Goal: Task Accomplishment & Management: Manage account settings

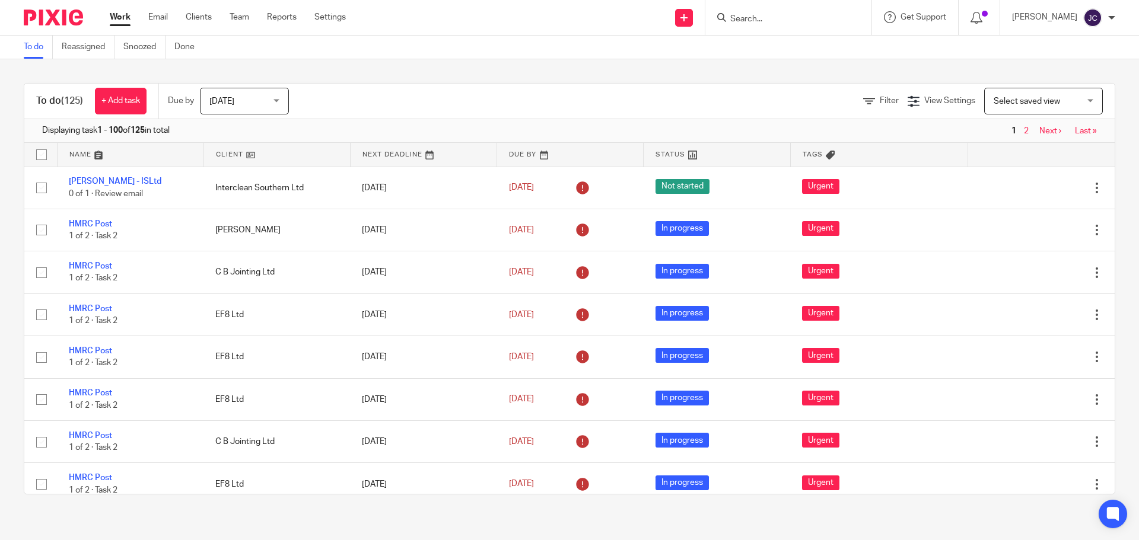
click at [816, 15] on input "Search" at bounding box center [782, 19] width 107 height 11
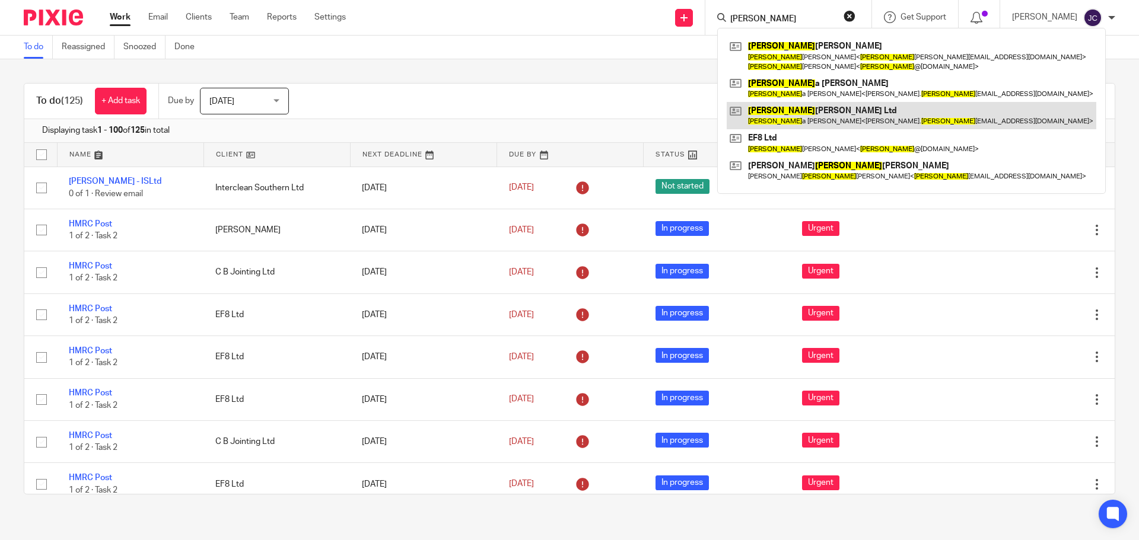
type input "erik"
click at [772, 107] on link at bounding box center [912, 115] width 370 height 27
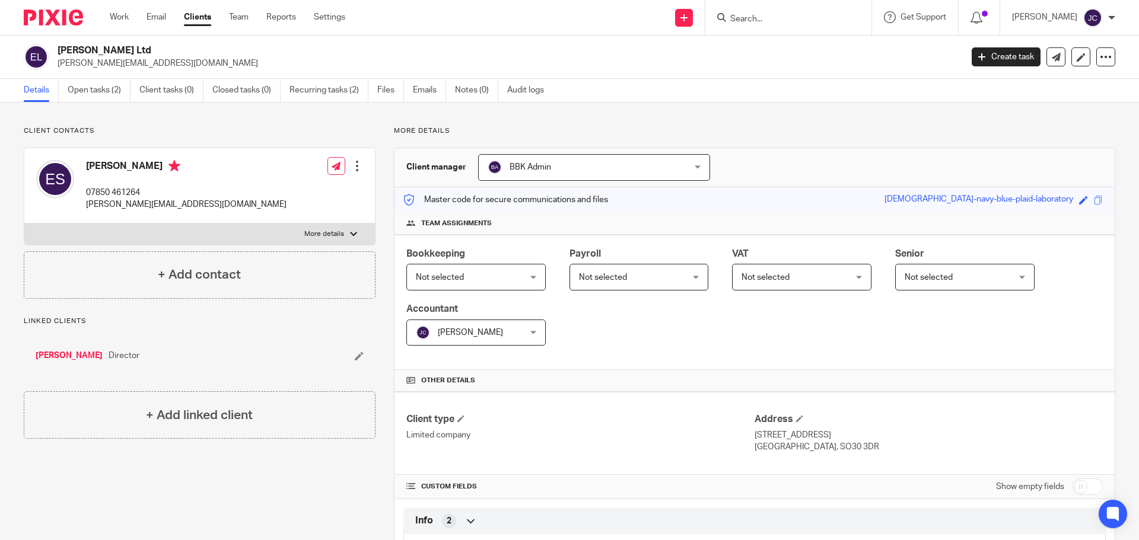
click at [464, 278] on span "Not selected" at bounding box center [440, 277] width 48 height 8
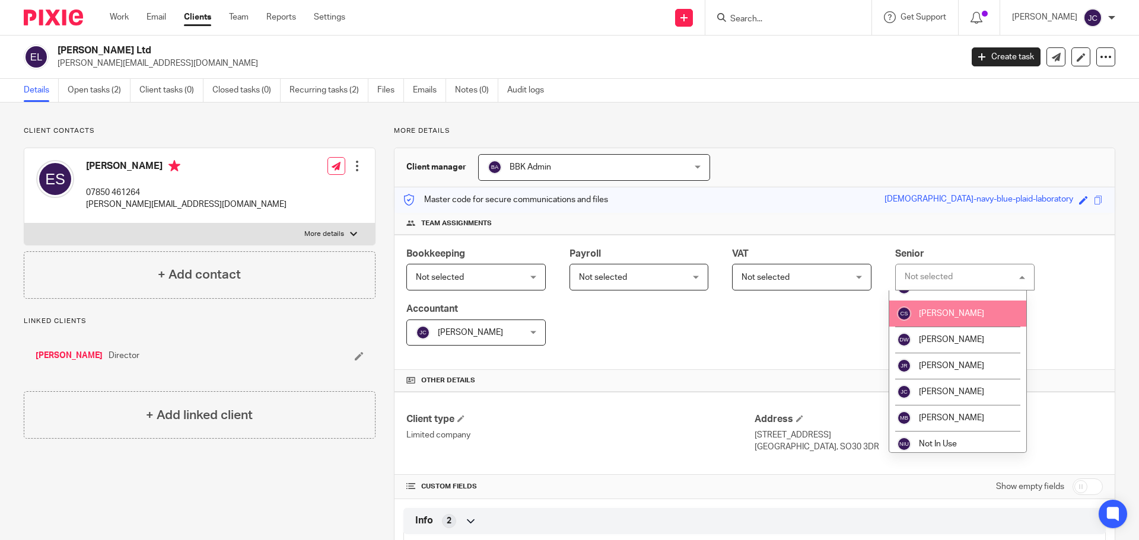
scroll to position [59, 0]
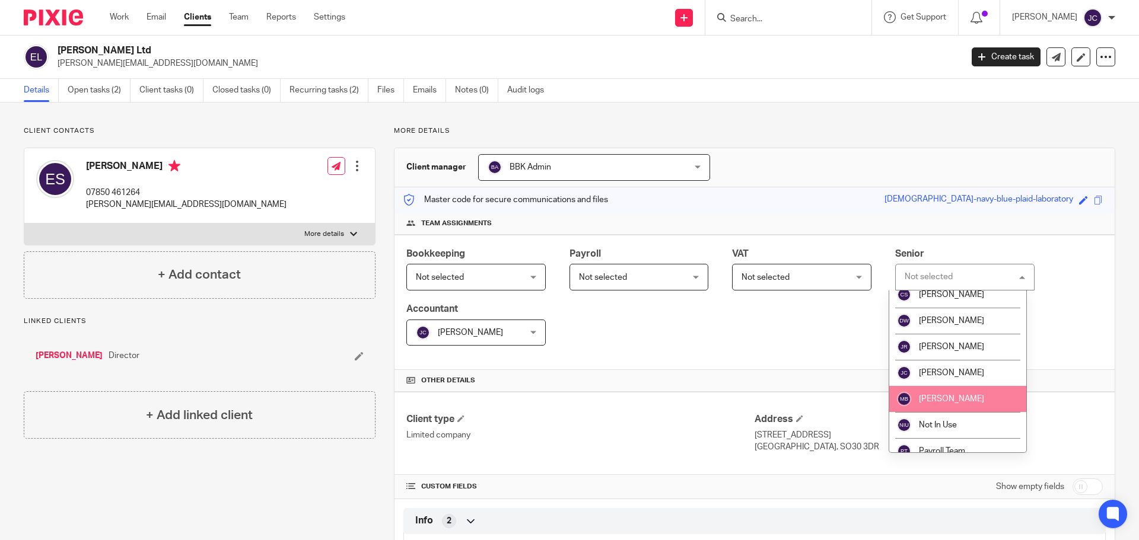
click at [975, 402] on li "[PERSON_NAME]" at bounding box center [957, 399] width 137 height 26
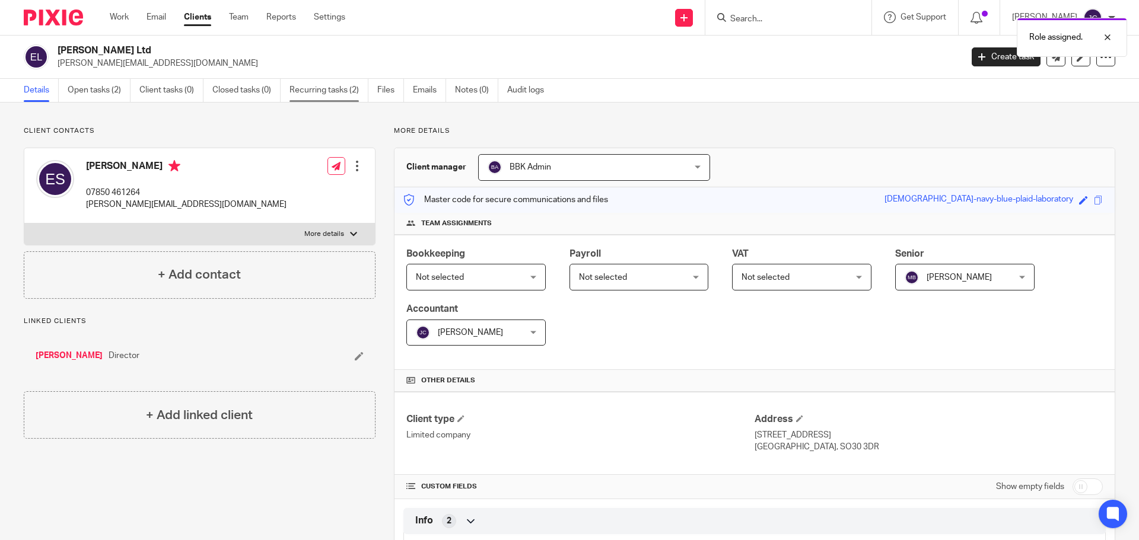
click at [304, 93] on link "Recurring tasks (2)" at bounding box center [329, 90] width 79 height 23
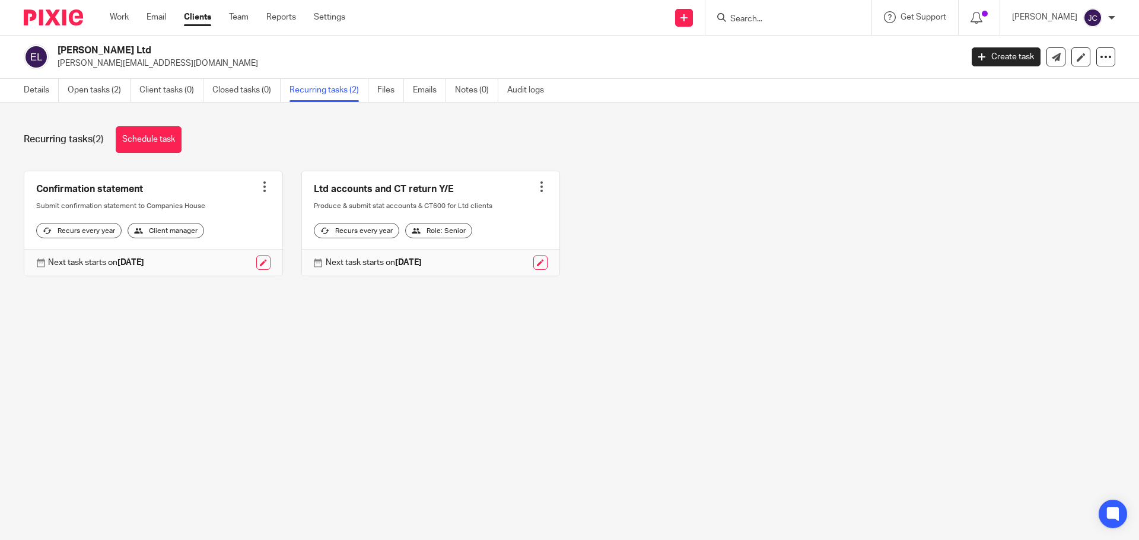
click at [259, 189] on div at bounding box center [265, 187] width 12 height 12
click at [213, 262] on span "Cancel schedule" at bounding box center [216, 262] width 62 height 8
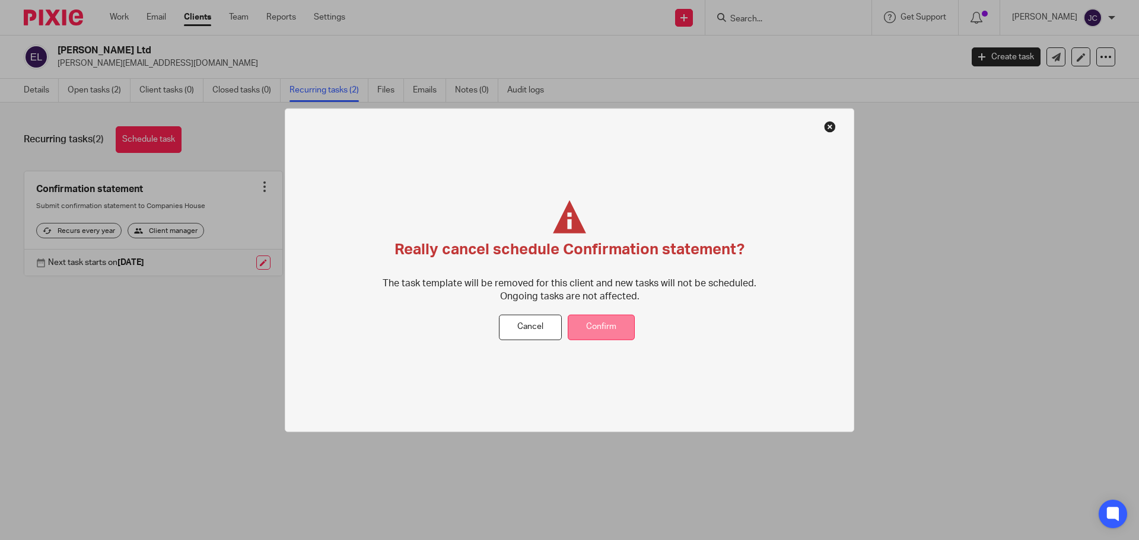
click at [588, 322] on button "Confirm" at bounding box center [601, 328] width 67 height 26
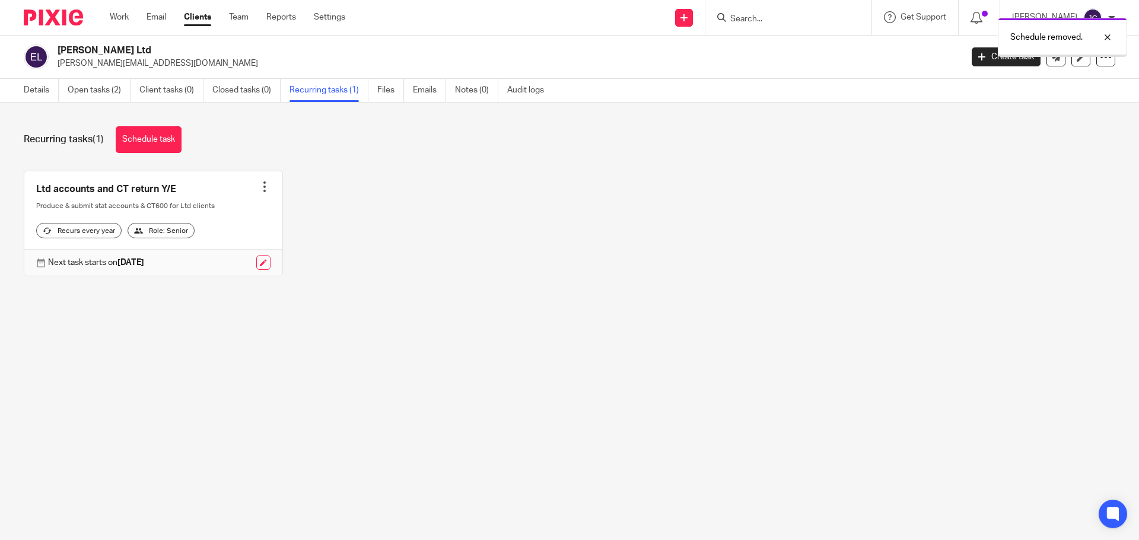
click at [259, 184] on div at bounding box center [265, 187] width 12 height 12
click at [220, 268] on button "Cancel schedule" at bounding box center [215, 262] width 95 height 15
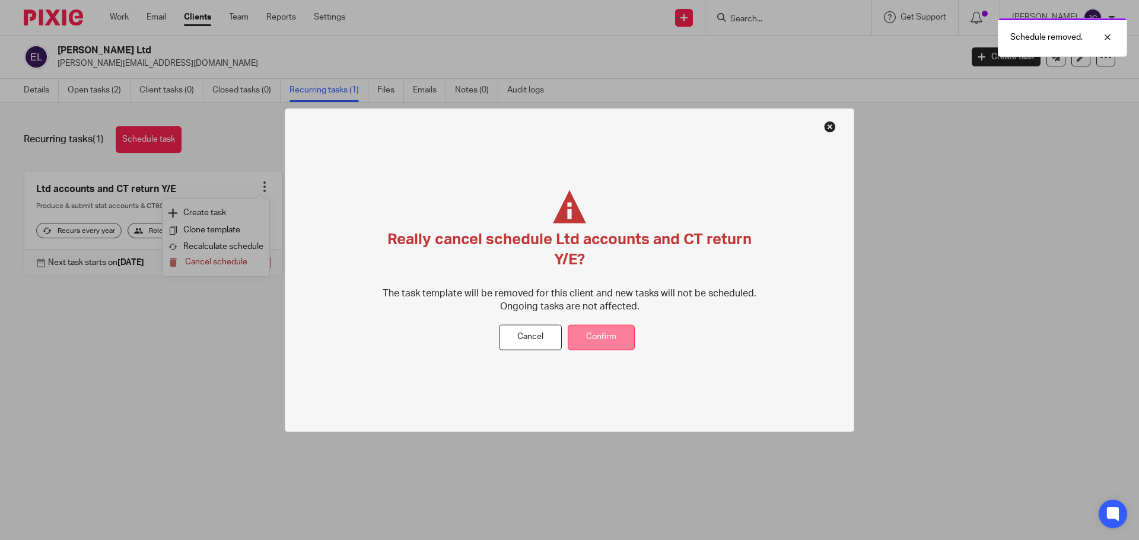
click at [626, 325] on button "Confirm" at bounding box center [601, 338] width 67 height 26
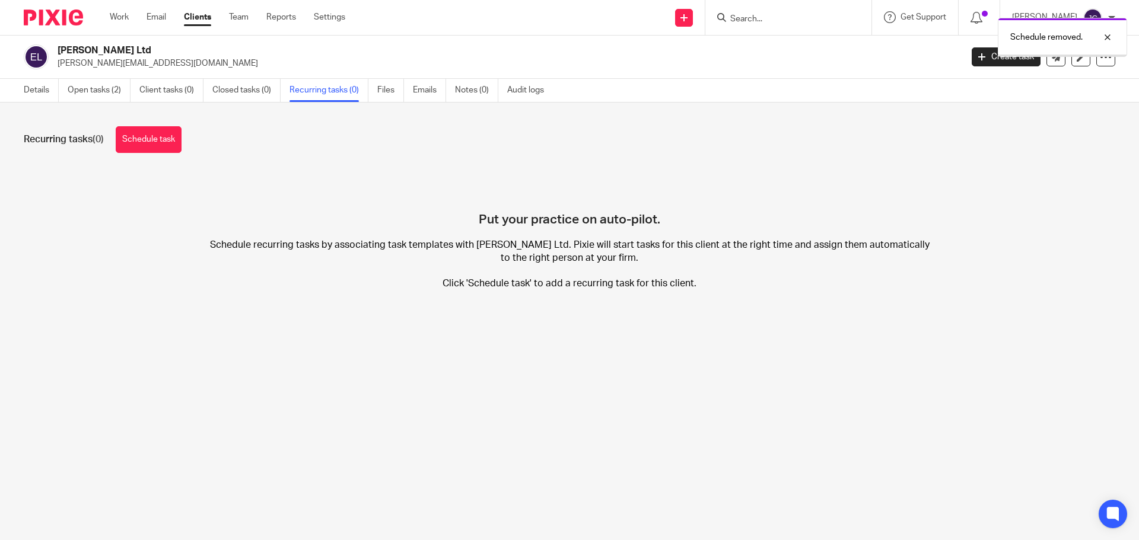
click at [97, 96] on link "Open tasks (2)" at bounding box center [99, 90] width 63 height 23
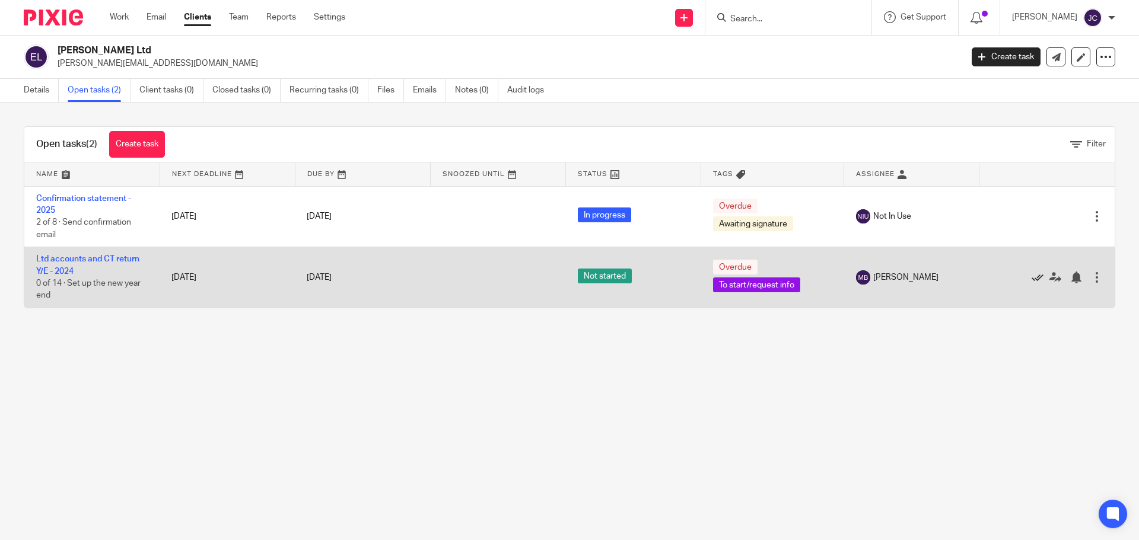
click at [1032, 276] on icon at bounding box center [1038, 278] width 12 height 12
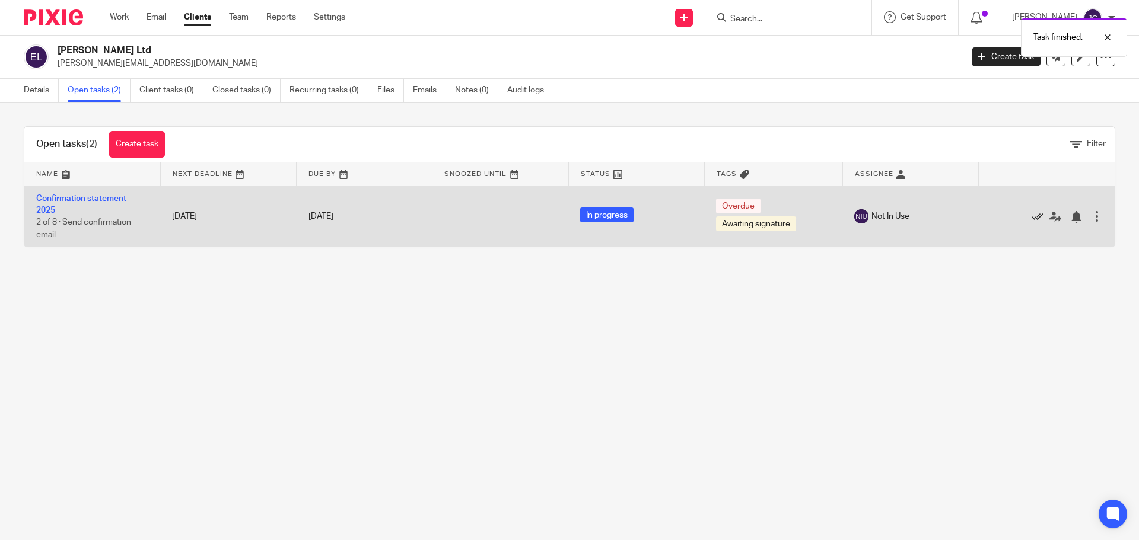
click at [1032, 215] on icon at bounding box center [1038, 217] width 12 height 12
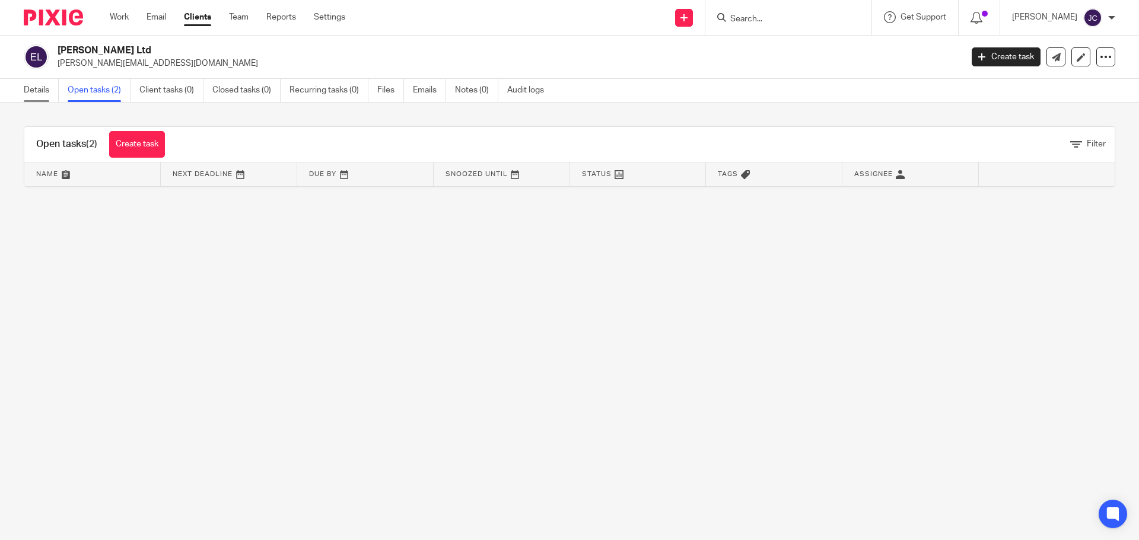
click at [28, 90] on link "Details" at bounding box center [41, 90] width 35 height 23
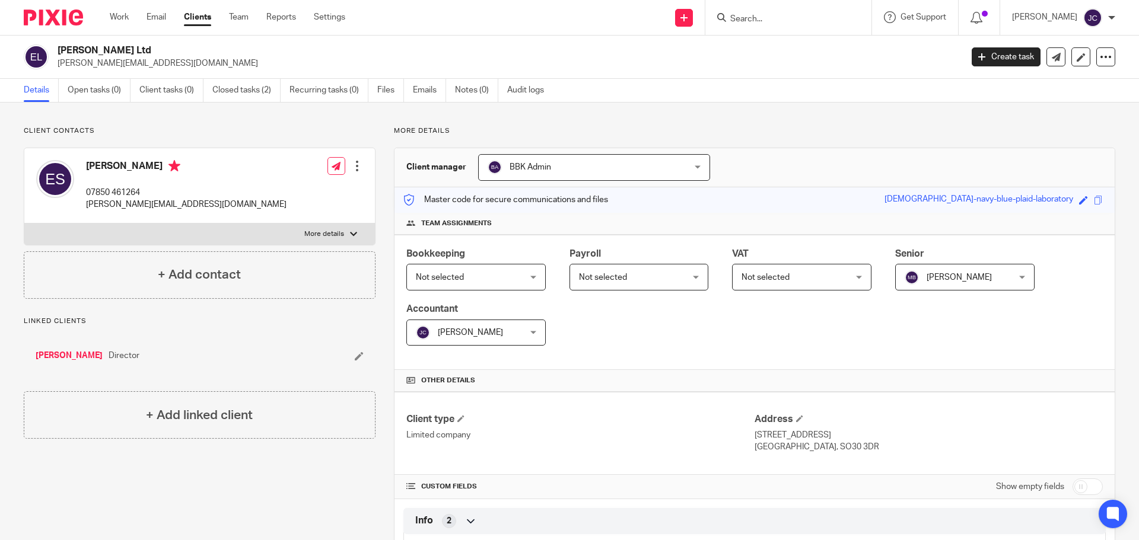
click at [502, 285] on span "Not selected" at bounding box center [467, 277] width 103 height 25
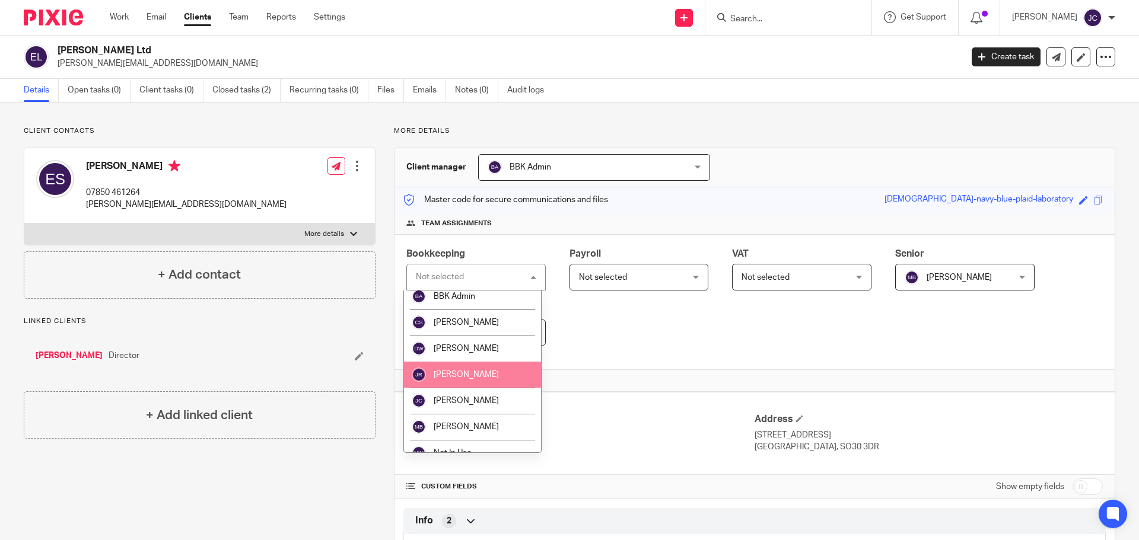
scroll to position [59, 0]
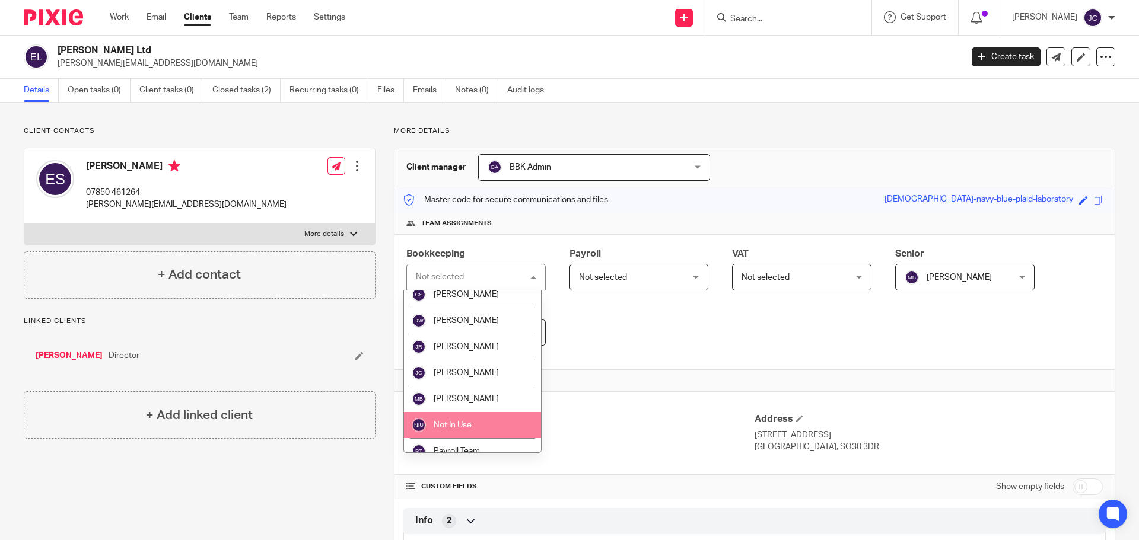
click at [504, 419] on li "Not In Use" at bounding box center [472, 425] width 137 height 26
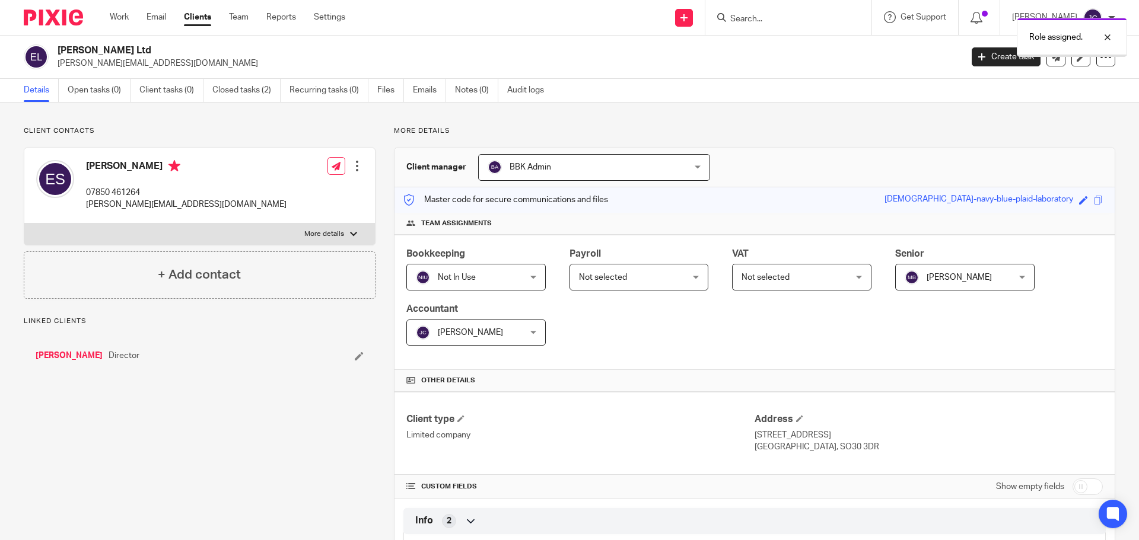
click at [588, 281] on span "Not selected" at bounding box center [603, 277] width 48 height 8
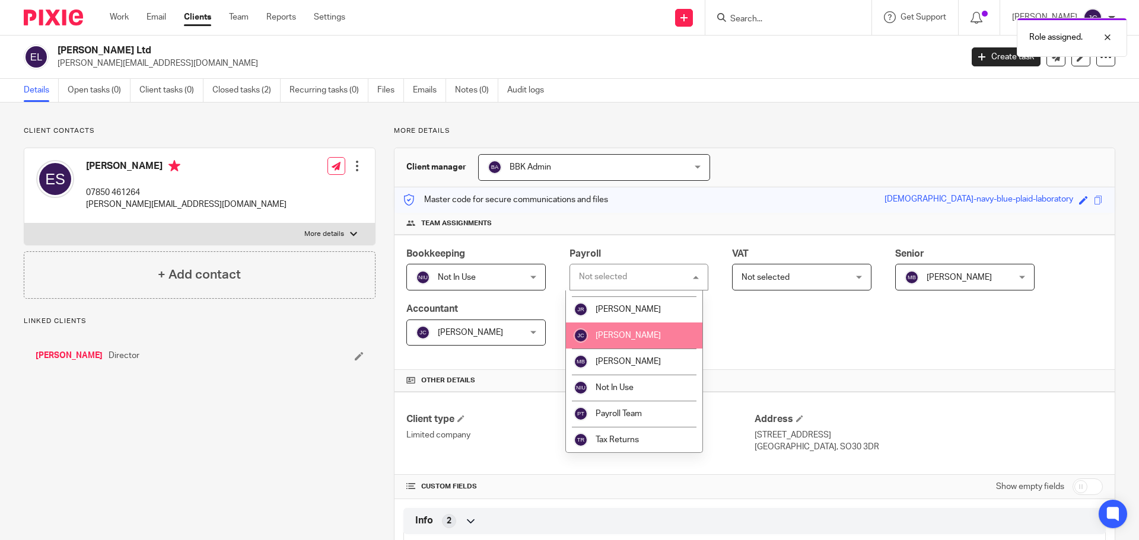
scroll to position [97, 0]
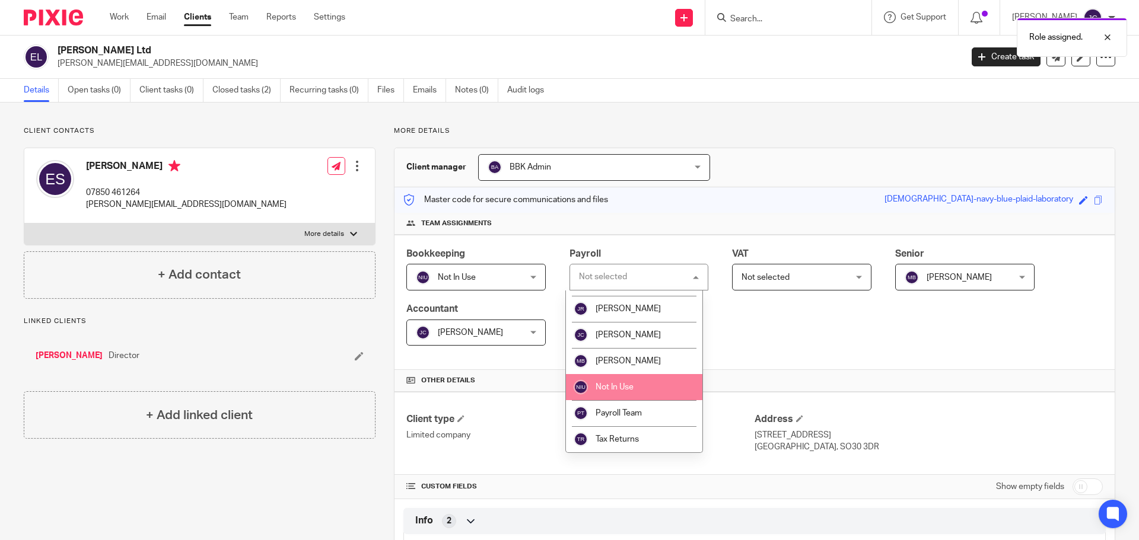
click at [621, 393] on li "Not In Use" at bounding box center [634, 387] width 137 height 26
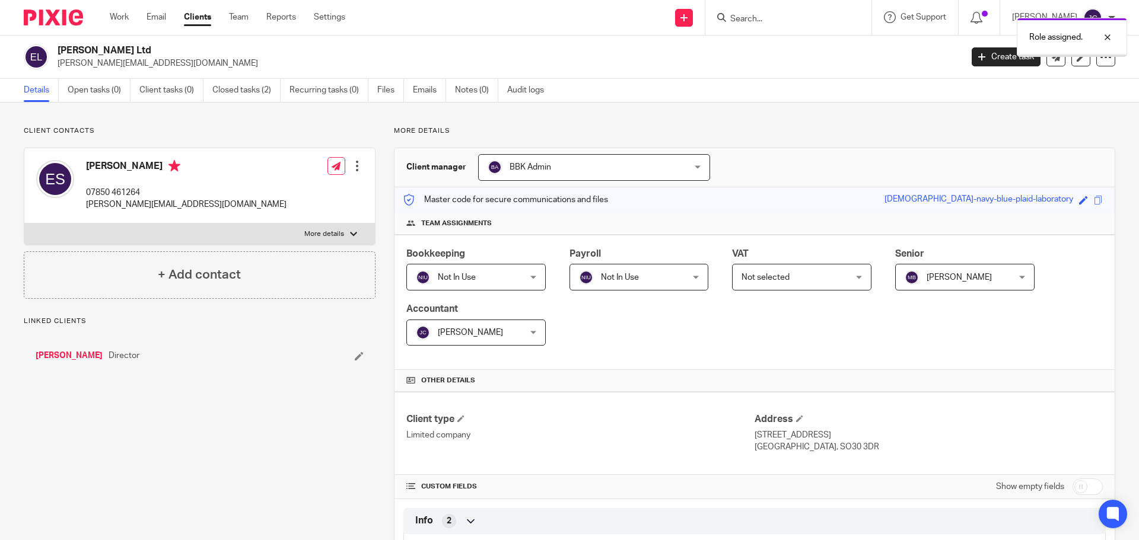
click at [752, 282] on span "Not selected" at bounding box center [793, 277] width 103 height 25
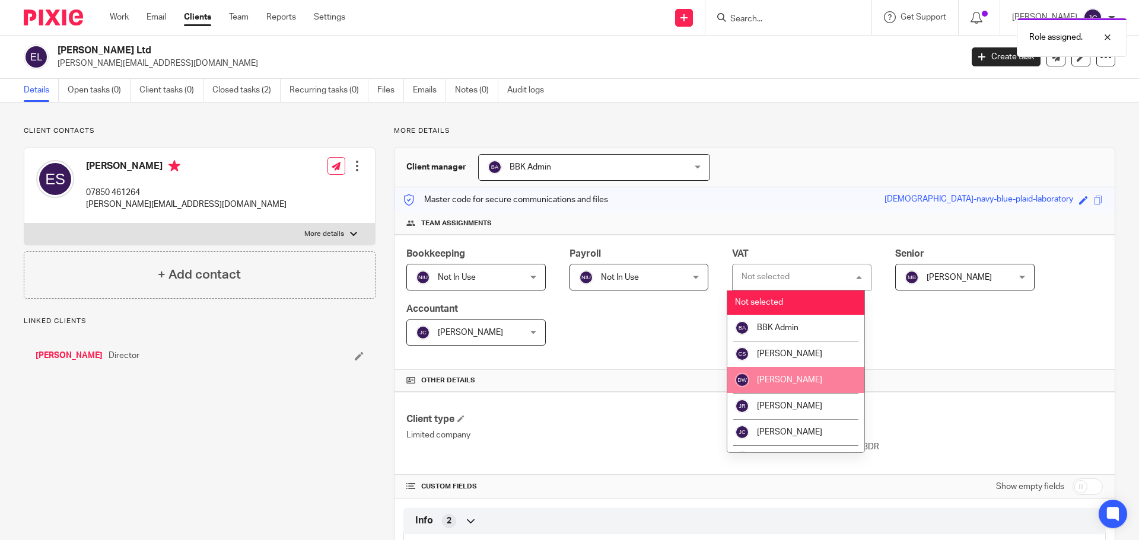
scroll to position [59, 0]
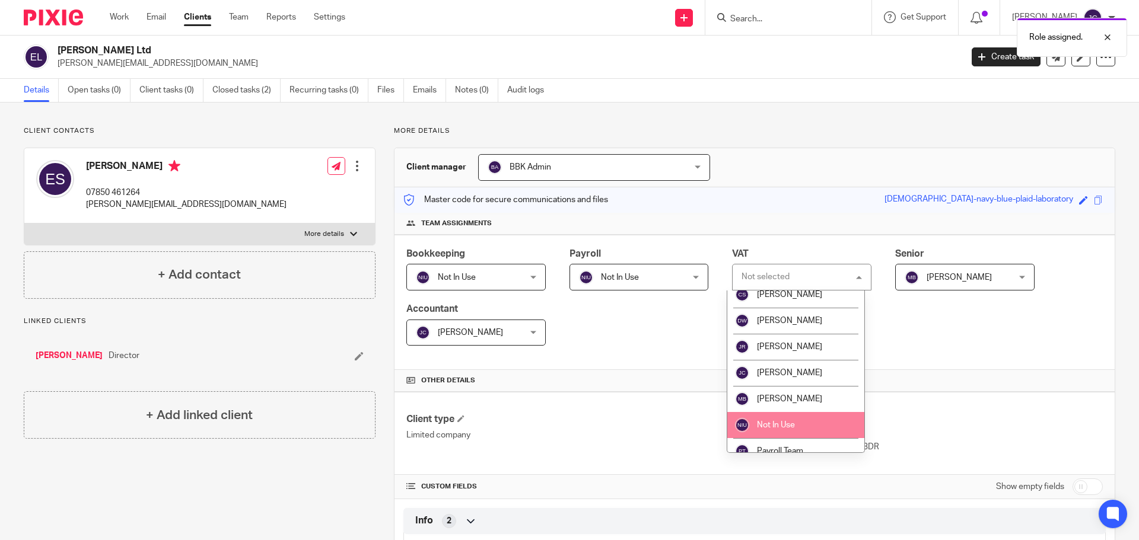
click at [778, 415] on li "Not In Use" at bounding box center [795, 425] width 137 height 26
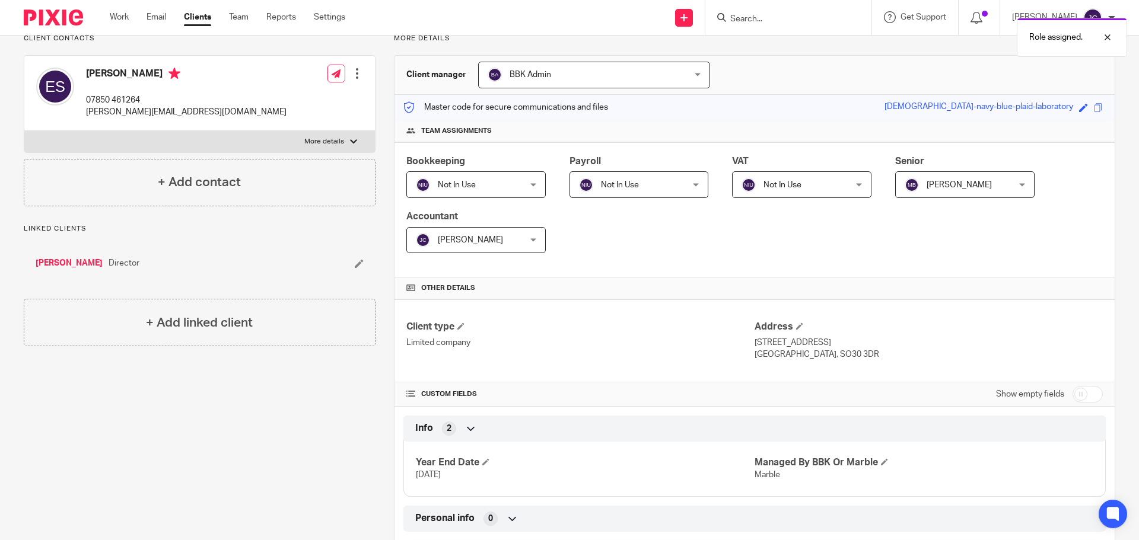
scroll to position [237, 0]
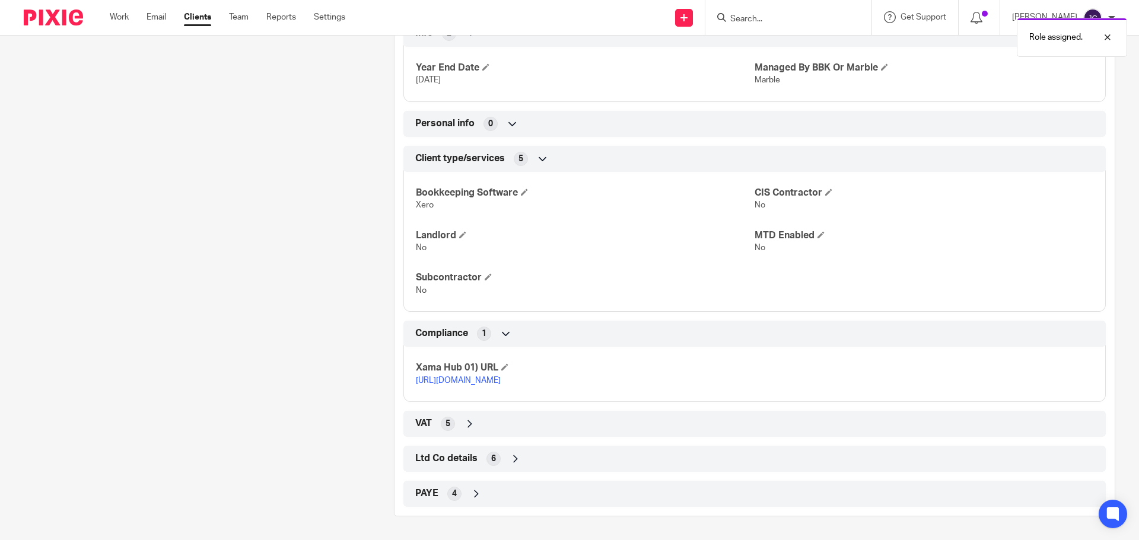
scroll to position [500, 0]
click at [598, 421] on div "VAT 5" at bounding box center [754, 424] width 685 height 20
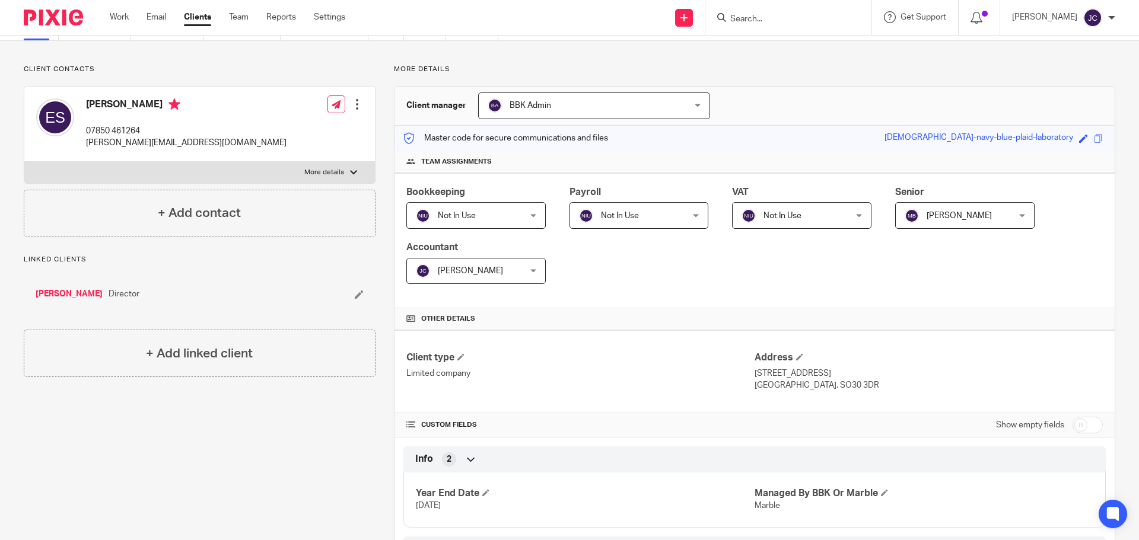
scroll to position [0, 0]
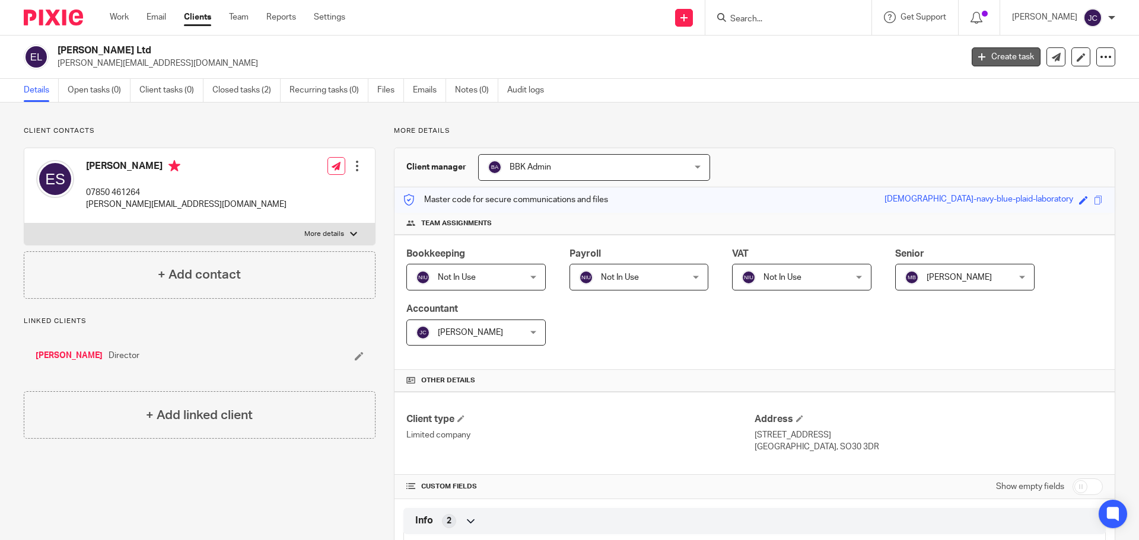
click at [976, 61] on link "Create task" at bounding box center [1006, 56] width 69 height 19
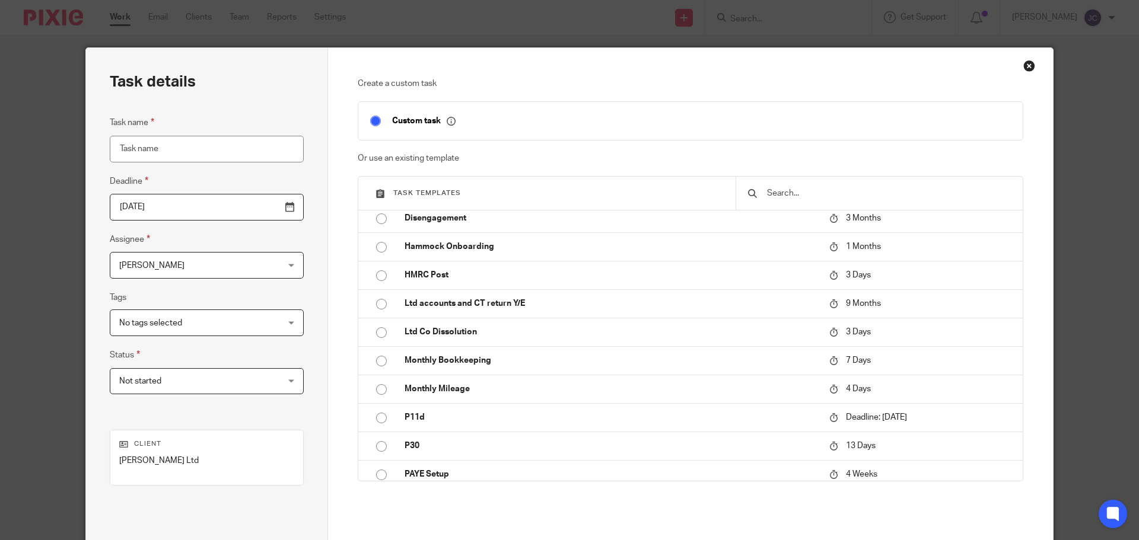
scroll to position [64, 0]
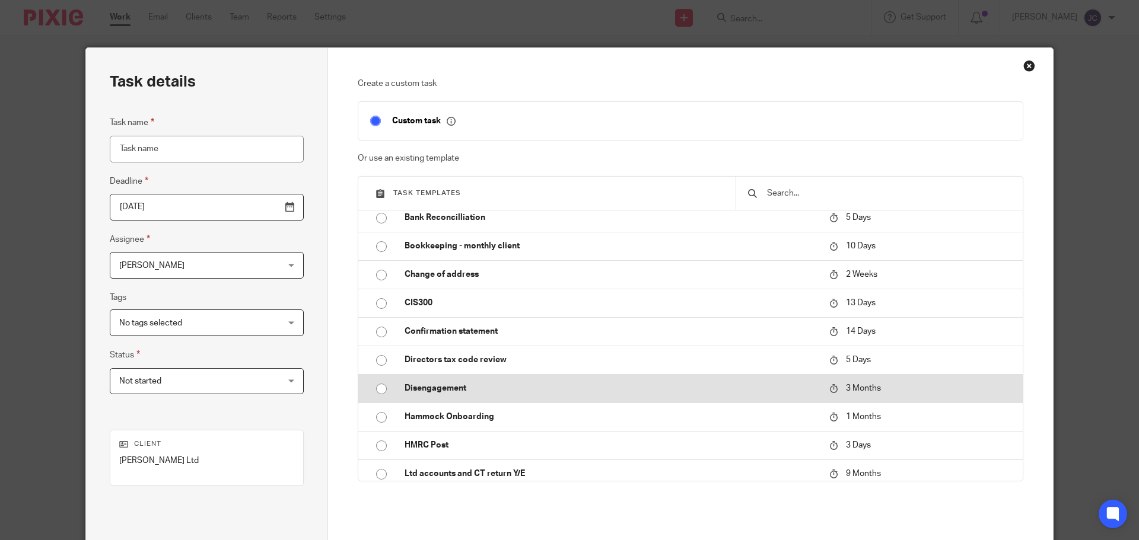
click at [432, 393] on p "Disengagement" at bounding box center [611, 389] width 413 height 12
type input "2025-11-26"
type input "Disengagement"
checkbox input "false"
radio input "true"
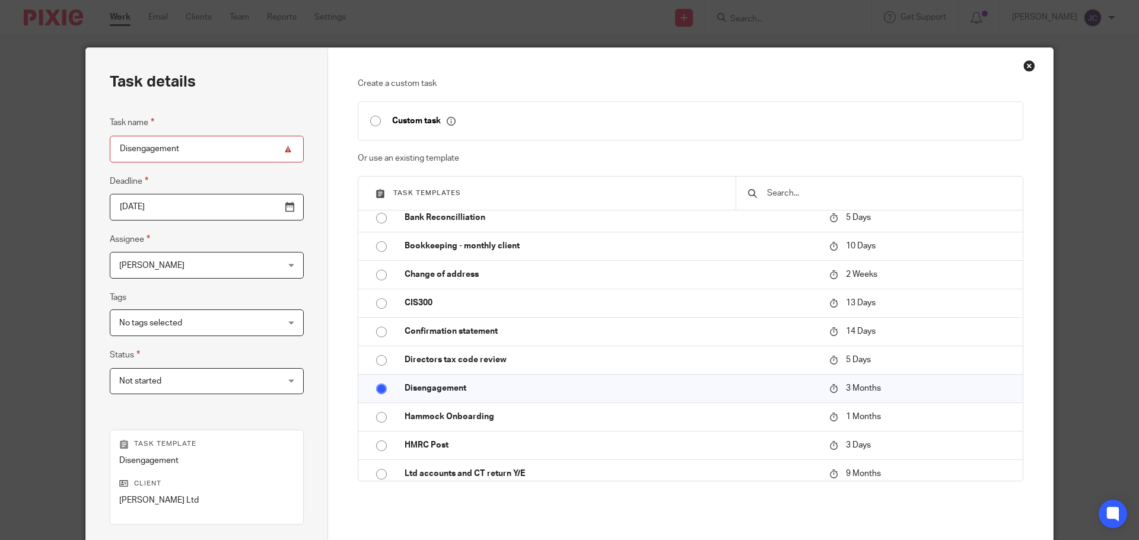
click at [255, 263] on div "Jenny Coffin Jenny Coffin" at bounding box center [207, 265] width 194 height 27
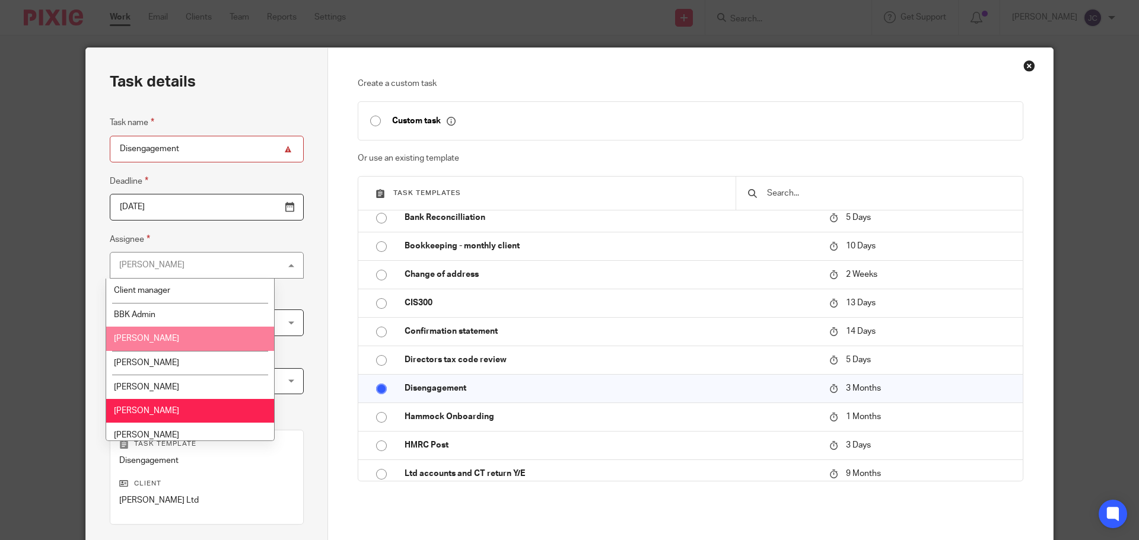
click at [240, 344] on li "[PERSON_NAME]" at bounding box center [190, 339] width 168 height 24
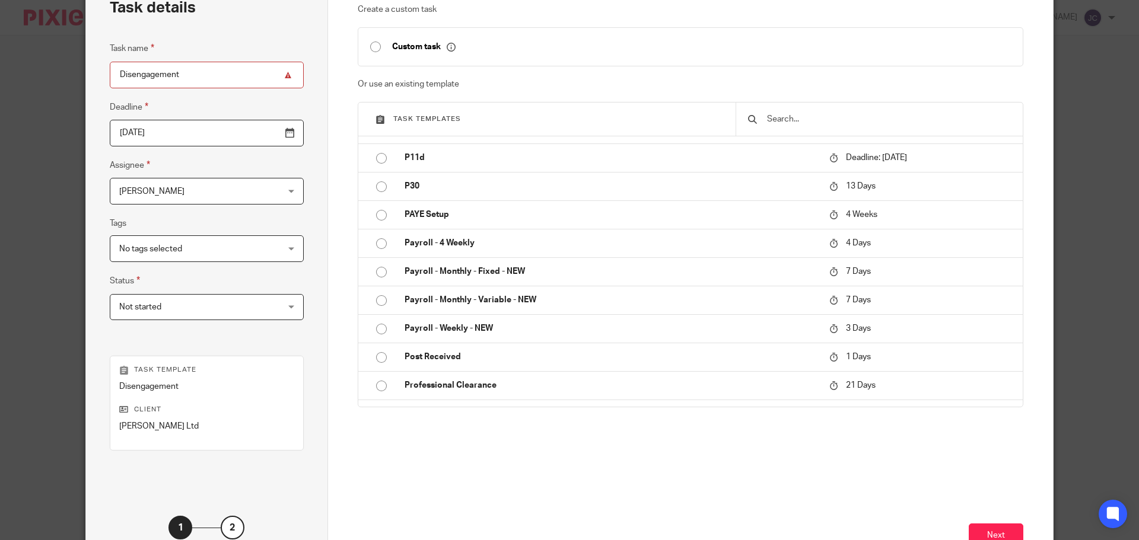
scroll to position [161, 0]
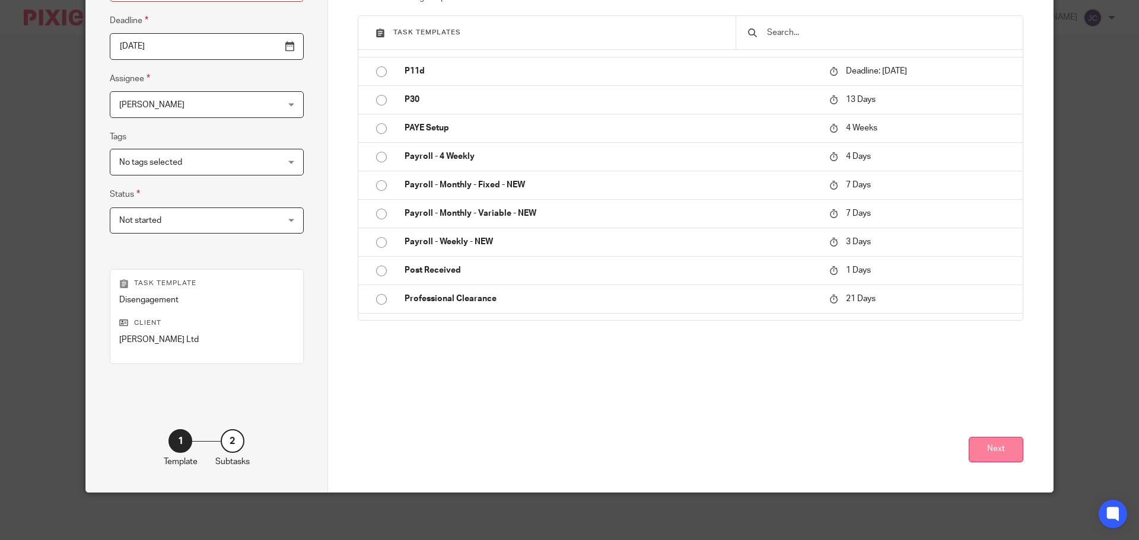
click at [973, 461] on button "Next" at bounding box center [996, 450] width 55 height 26
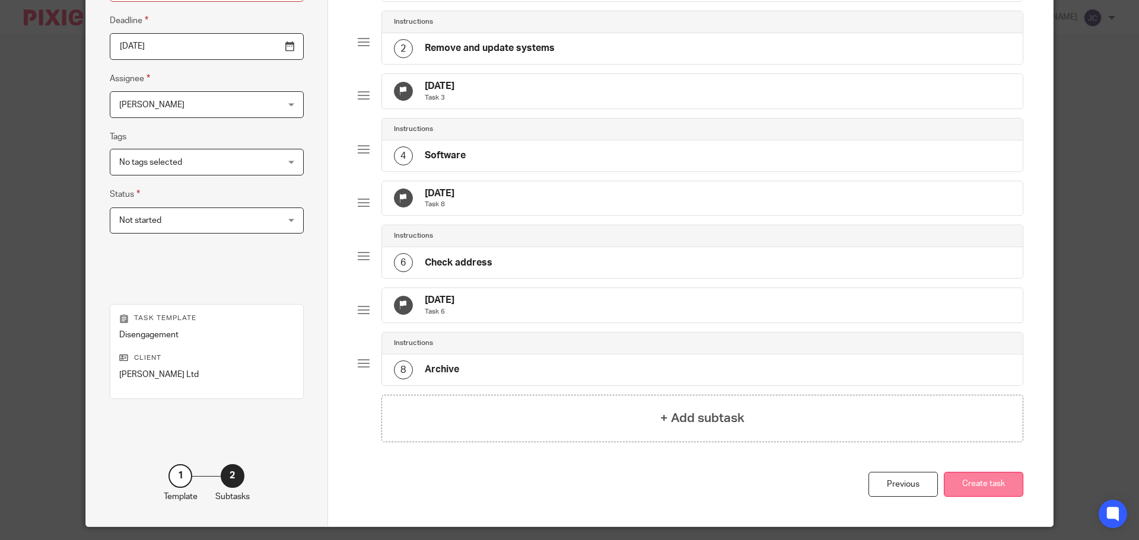
click at [969, 498] on button "Create task" at bounding box center [983, 485] width 79 height 26
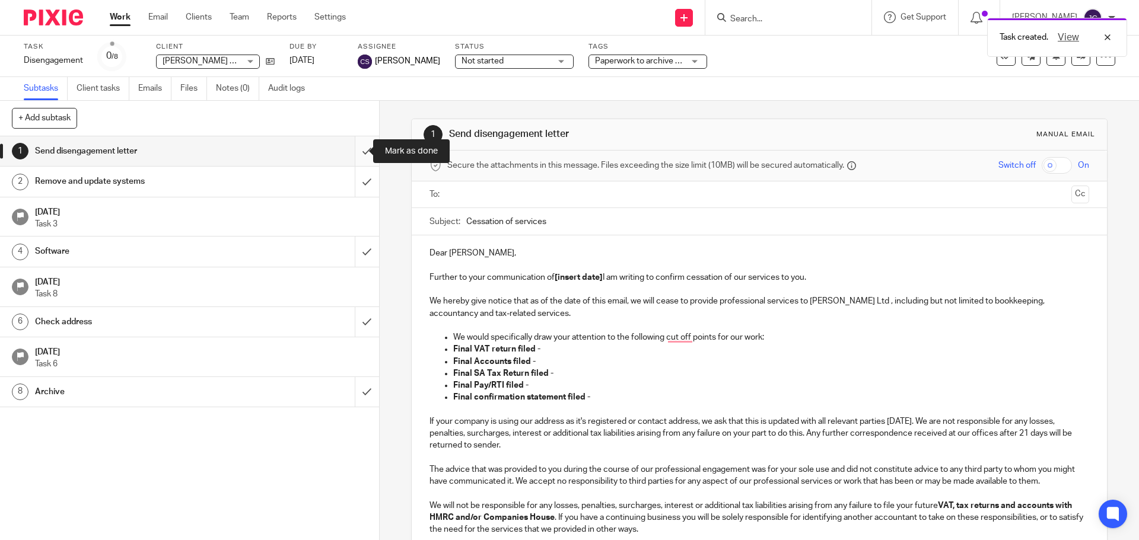
click at [355, 144] on input "submit" at bounding box center [189, 151] width 379 height 30
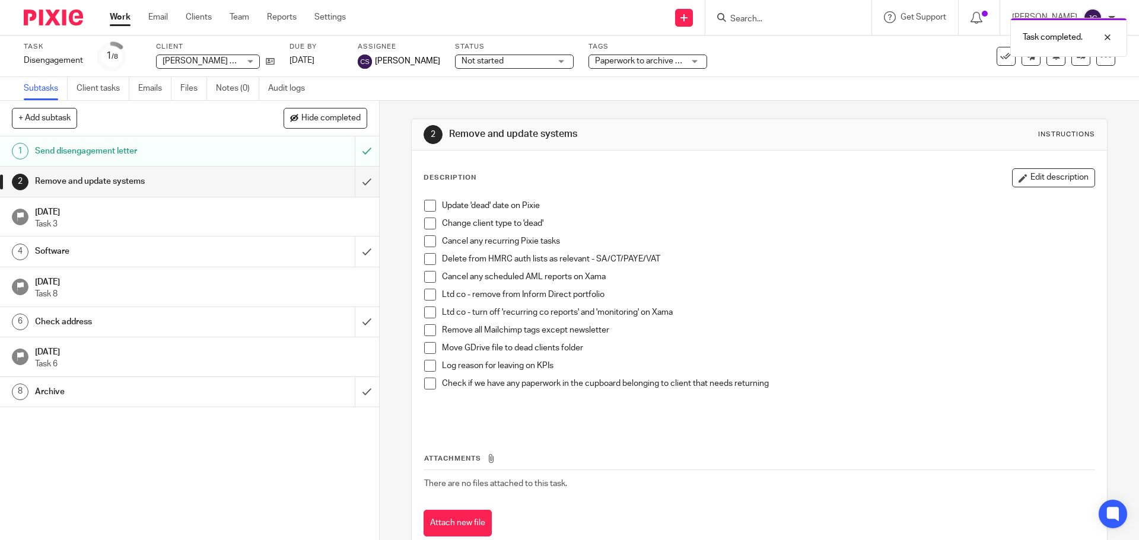
click at [424, 245] on span at bounding box center [430, 242] width 12 height 12
click at [292, 253] on div "Software" at bounding box center [189, 252] width 308 height 18
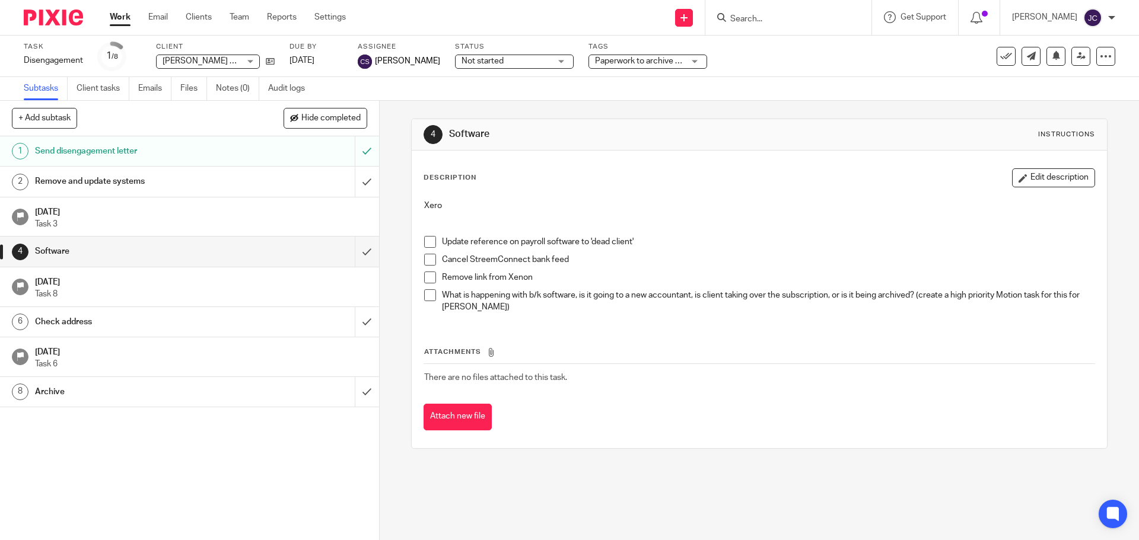
click at [424, 295] on span at bounding box center [430, 296] width 12 height 12
click at [424, 239] on span at bounding box center [430, 242] width 12 height 12
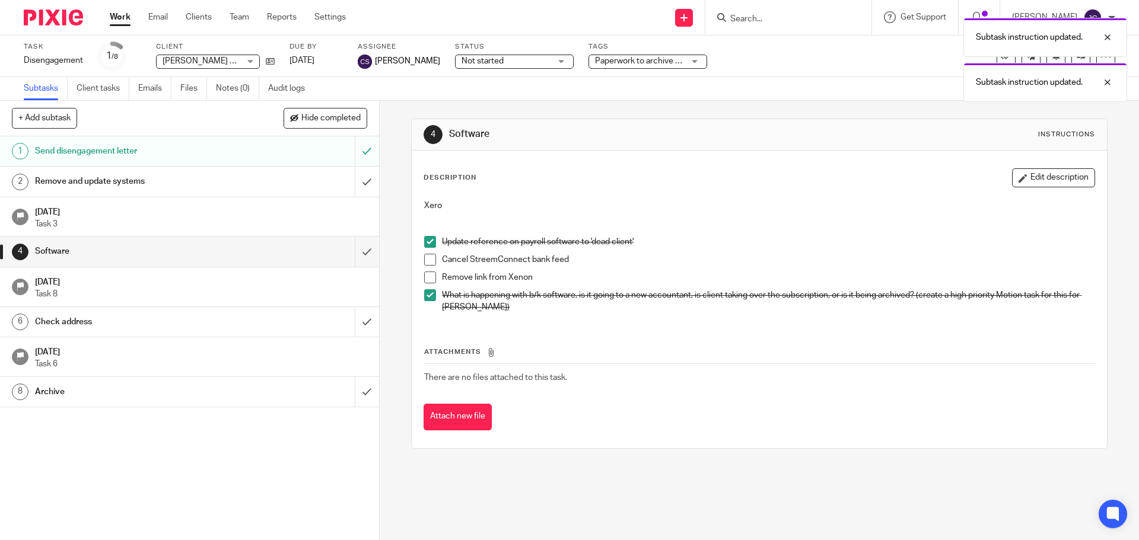
click at [424, 259] on span at bounding box center [430, 260] width 12 height 12
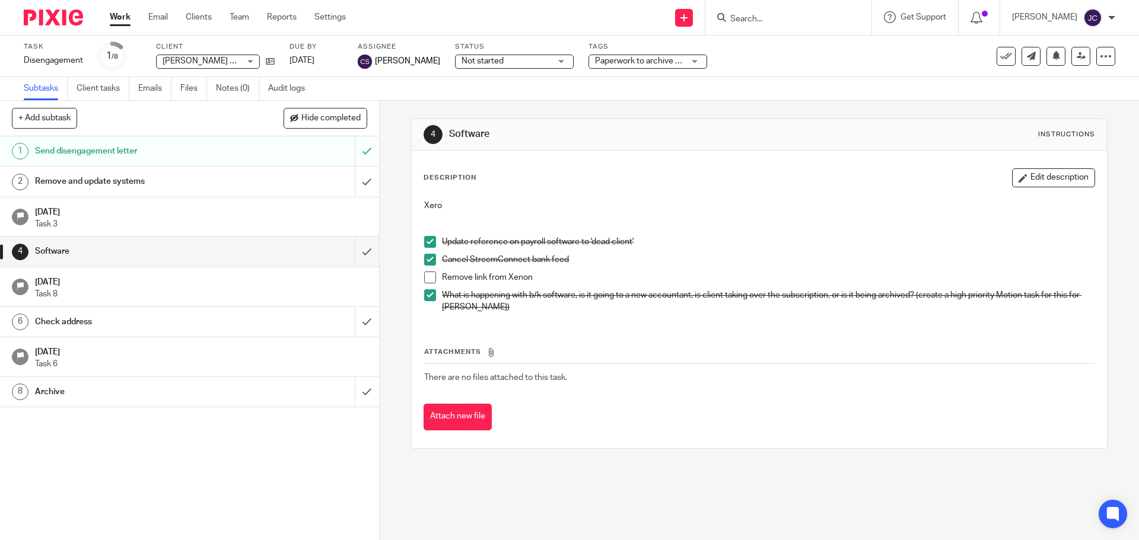
click at [424, 276] on span at bounding box center [430, 278] width 12 height 12
click at [341, 247] on link "4 Software" at bounding box center [177, 252] width 355 height 30
click at [354, 252] on input "submit" at bounding box center [189, 252] width 379 height 30
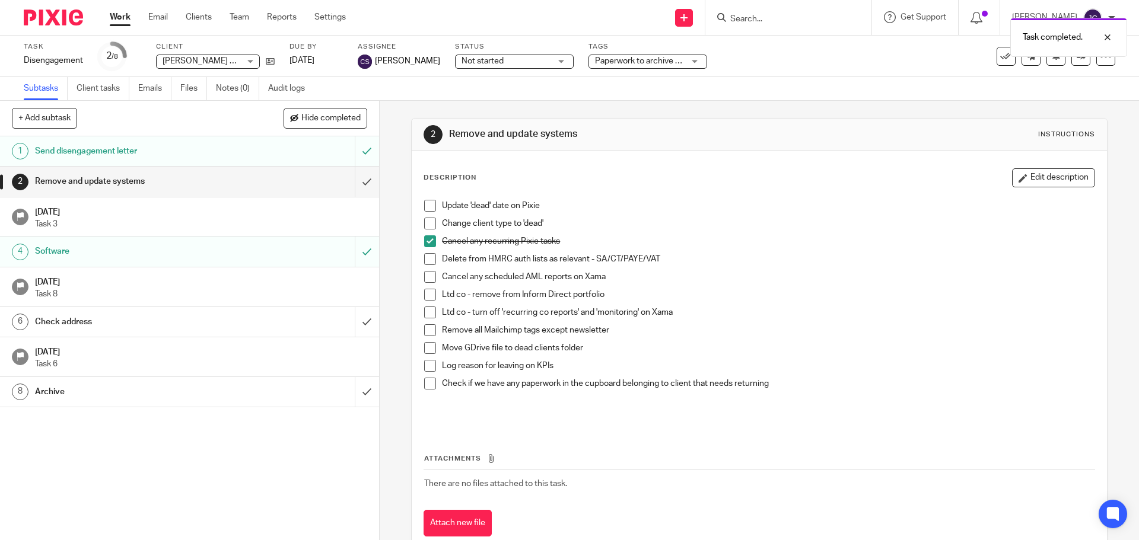
click at [287, 324] on div "Check address" at bounding box center [189, 322] width 308 height 18
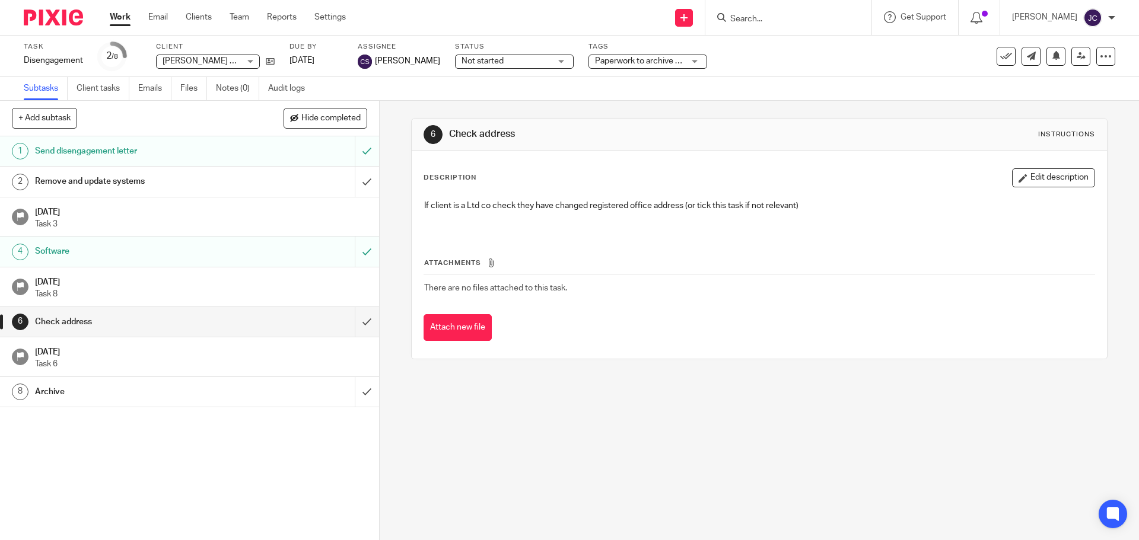
click at [264, 187] on div "Remove and update systems" at bounding box center [189, 182] width 308 height 18
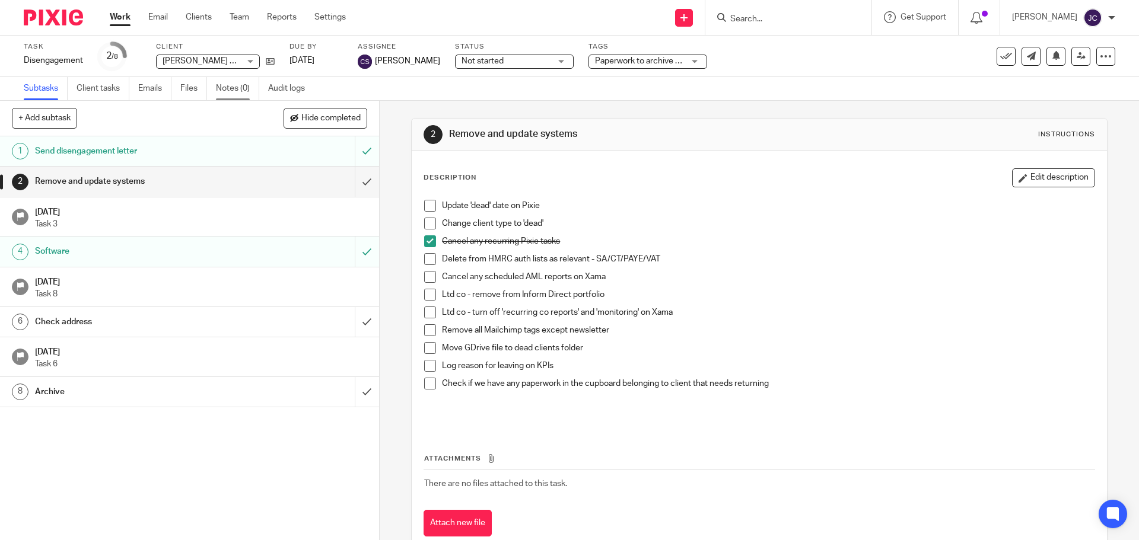
click at [227, 88] on link "Notes (0)" at bounding box center [237, 88] width 43 height 23
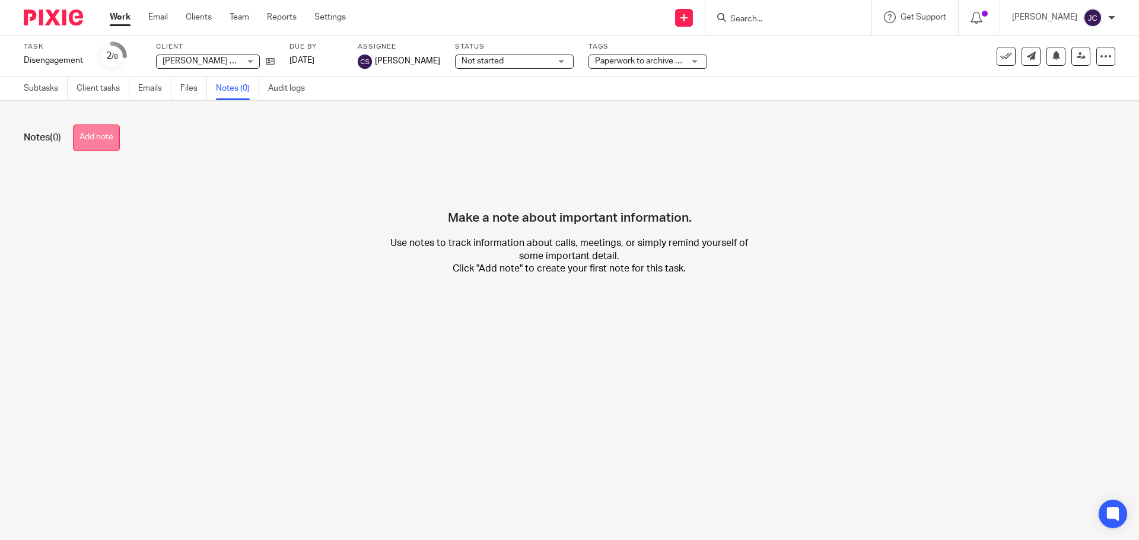
click at [104, 132] on button "Add note" at bounding box center [96, 138] width 47 height 27
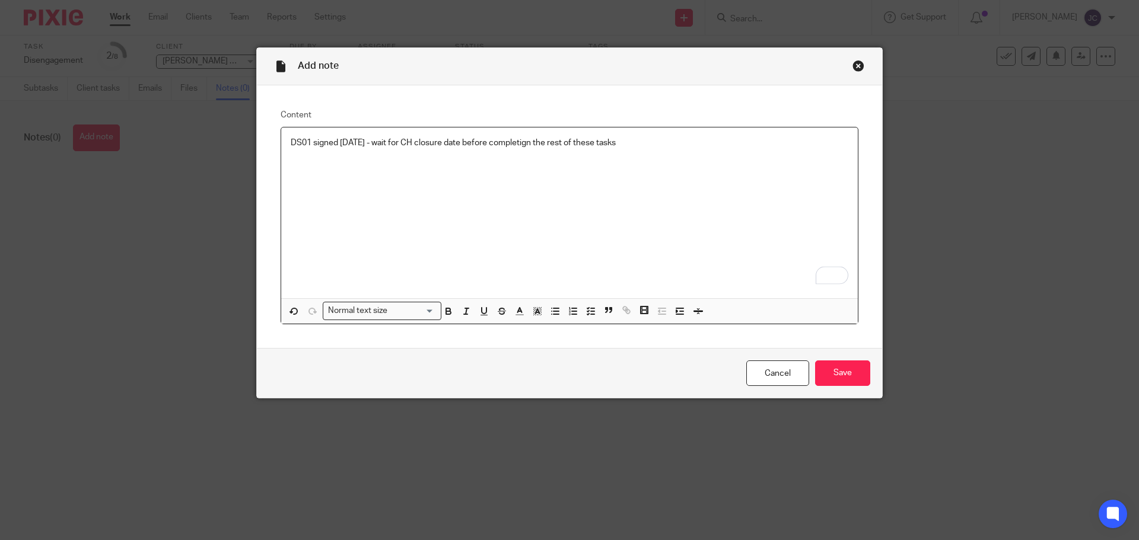
click at [505, 236] on div "DS01 signed [DATE] - wait for CH closure date before completign the rest of the…" at bounding box center [569, 213] width 577 height 171
click at [839, 371] on input "Save" at bounding box center [842, 374] width 55 height 26
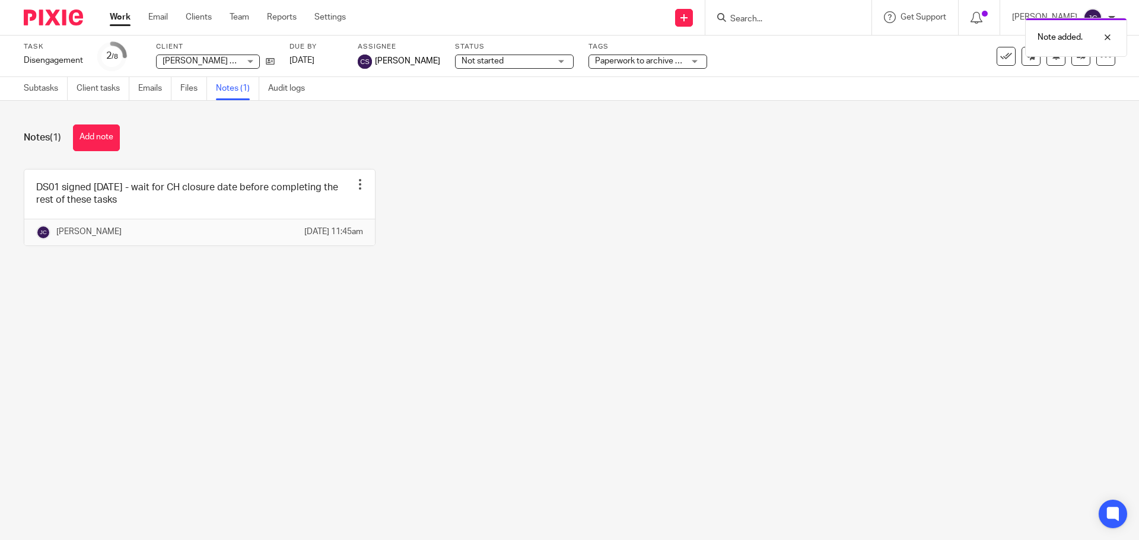
click at [549, 65] on div "Not started Not started" at bounding box center [514, 62] width 119 height 14
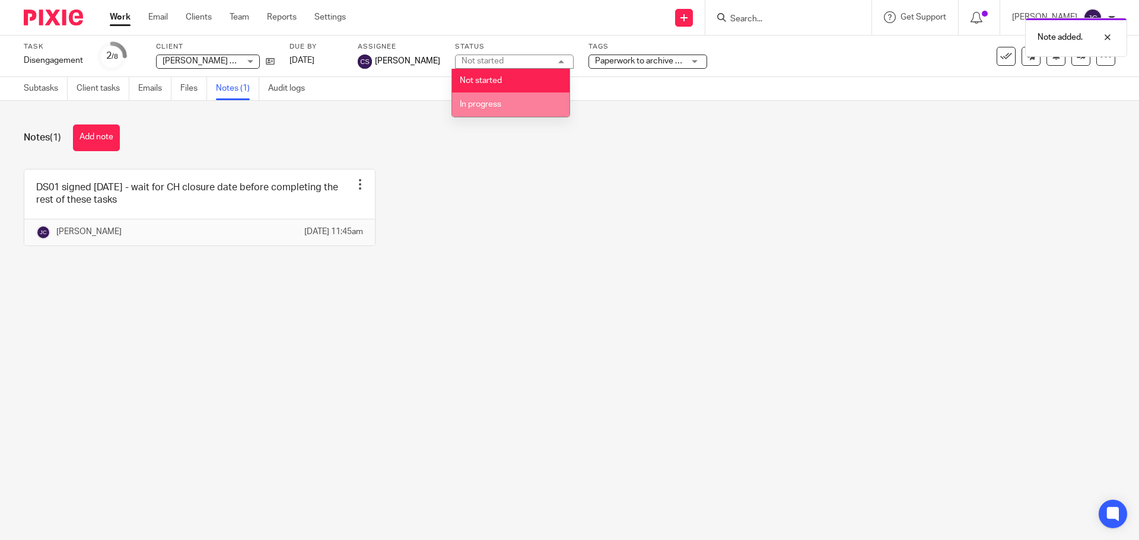
click at [549, 104] on li "In progress" at bounding box center [510, 105] width 117 height 24
